Goal: Information Seeking & Learning: Learn about a topic

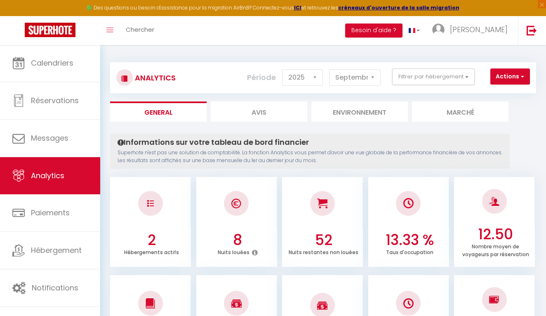
select select "2025"
select select "9"
click at [467, 73] on button "Filtrer par hébergement" at bounding box center [433, 76] width 82 height 16
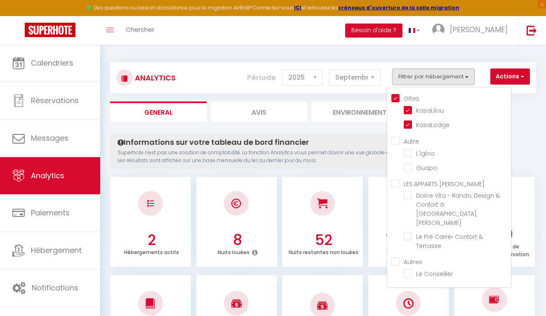
click at [394, 99] on input "Gîtes" at bounding box center [451, 98] width 120 height 8
checkbox input "false"
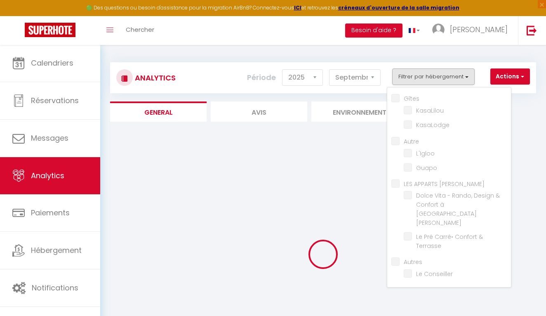
checkbox input "false"
checkbox Saint-Lary "false"
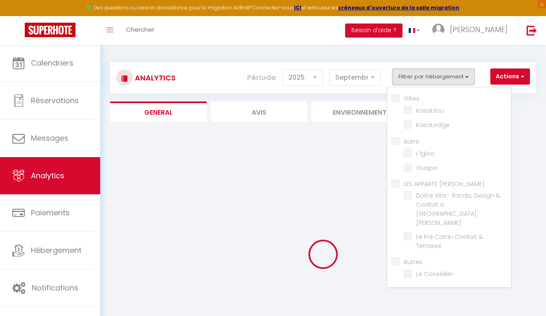
checkbox Terrasse "false"
checkbox Conseiller "false"
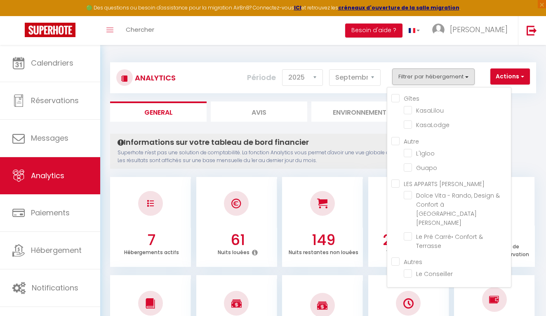
checkbox input "false"
checkbox Saint-Lary "false"
checkbox Terrasse "false"
checkbox Conseiller "false"
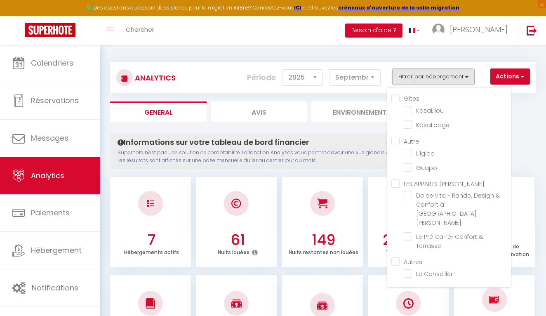
click at [396, 100] on input "Gîtes" at bounding box center [451, 98] width 120 height 8
checkbox input "true"
checkbox input "false"
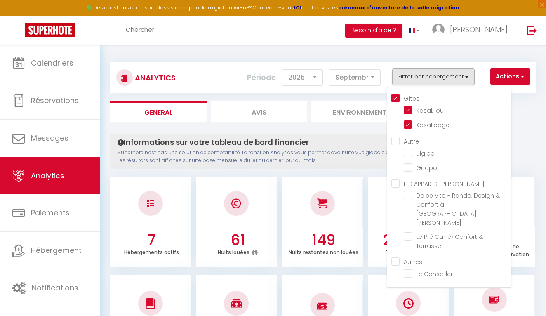
checkbox input "false"
checkbox Saint-Lary "false"
checkbox Terrasse "false"
checkbox Conseiller "false"
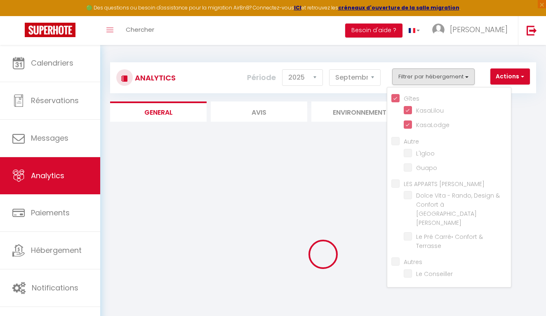
checkbox input "false"
checkbox Saint-Lary "false"
checkbox Terrasse "false"
checkbox Conseiller "false"
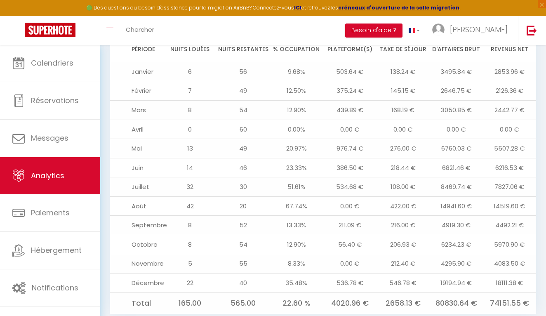
scroll to position [892, 0]
